Goal: Navigation & Orientation: Find specific page/section

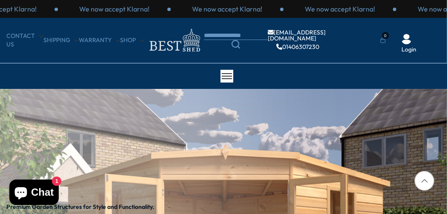
click at [430, 181] on icon at bounding box center [424, 181] width 20 height 20
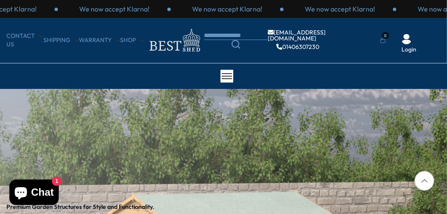
click at [221, 73] on div at bounding box center [226, 76] width 13 height 13
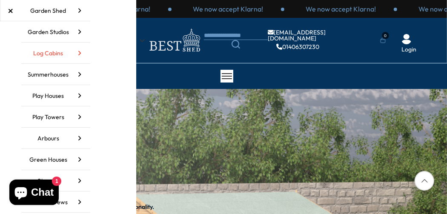
click at [62, 54] on link "Log Cabins" at bounding box center [55, 53] width 69 height 21
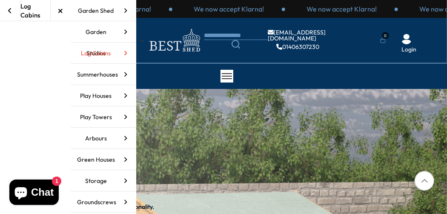
click at [120, 55] on icon at bounding box center [125, 53] width 21 height 21
click at [120, 54] on icon at bounding box center [125, 53] width 21 height 21
click at [104, 34] on link "Garden Studios" at bounding box center [103, 31] width 65 height 21
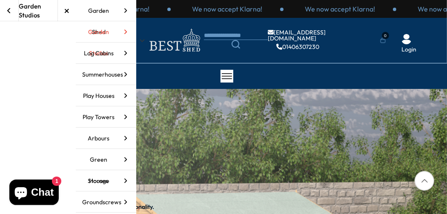
click at [104, 34] on link "Garden Studios" at bounding box center [106, 31] width 60 height 21
click at [60, 68] on nav "Garden Studios × Garden Shed Garden Sheds All Sheds Wooden Sheds Plastic Sheds …" at bounding box center [68, 107] width 136 height 214
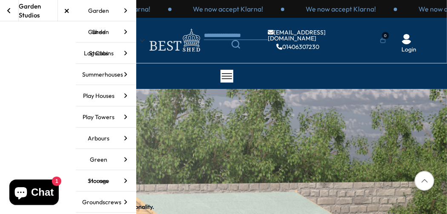
click at [60, 68] on nav "Garden Studios × Garden Shed Garden Sheds All Sheds Wooden Sheds Plastic Sheds …" at bounding box center [68, 107] width 136 height 214
click at [9, 12] on icon at bounding box center [9, 10] width 4 height 7
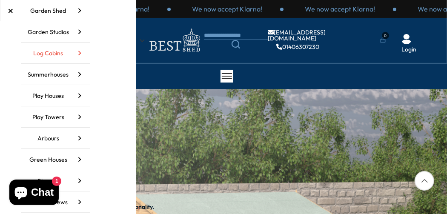
click at [76, 59] on icon at bounding box center [79, 53] width 21 height 21
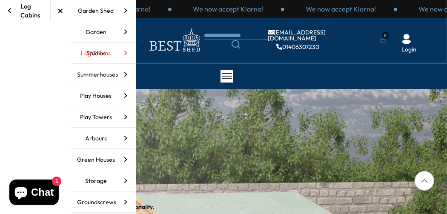
click at [126, 52] on icon at bounding box center [125, 53] width 21 height 21
click at [171, 44] on img at bounding box center [174, 40] width 60 height 28
